Goal: Information Seeking & Learning: Learn about a topic

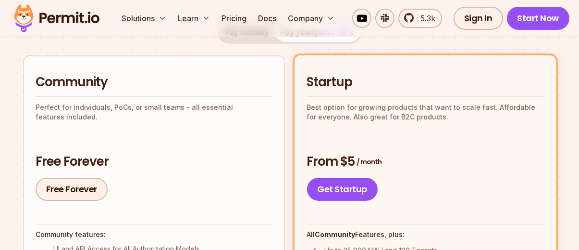
scroll to position [288, 0]
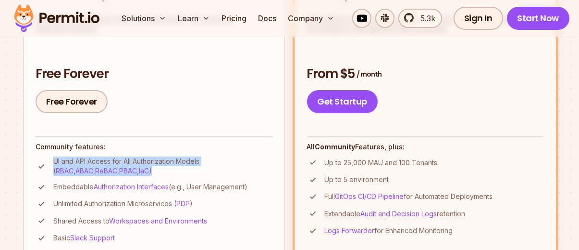
drag, startPoint x: 50, startPoint y: 156, endPoint x: 138, endPoint y: 168, distance: 88.3
click at [138, 168] on li "UI and API Access for All Authorization Models ( RBAC , ABAC , ReBAC , PBAC , I…" at bounding box center [154, 165] width 237 height 19
click at [138, 168] on p "UI and API Access for All Authorization Models ( RBAC , ABAC , ReBAC , PBAC , I…" at bounding box center [162, 165] width 219 height 19
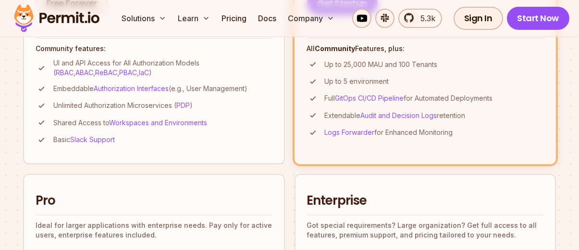
scroll to position [337, 0]
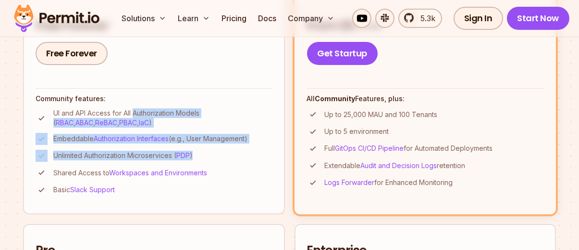
drag, startPoint x: 135, startPoint y: 111, endPoint x: 212, endPoint y: 150, distance: 86.0
click at [212, 150] on ul "UI and API Access for All Authorization Models ( RBAC , ABAC , ReBAC , PBAC , I…" at bounding box center [154, 152] width 237 height 88
click at [212, 150] on li "Unlimited Authorization Microservices ( PDP )" at bounding box center [154, 156] width 237 height 12
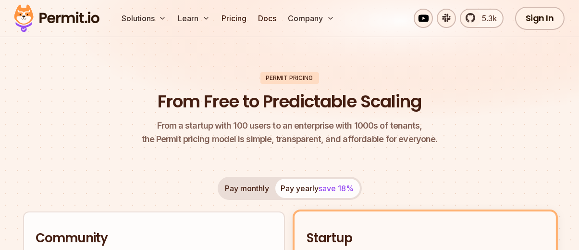
scroll to position [96, 0]
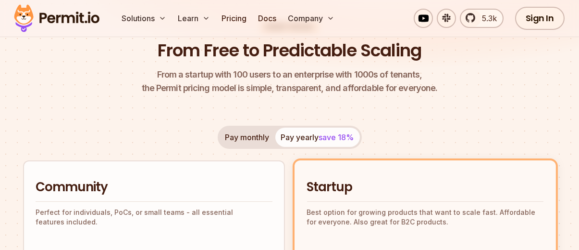
click at [275, 127] on div "Pay monthly Pay yearly save 18%" at bounding box center [290, 136] width 144 height 23
click at [267, 131] on button "Pay monthly" at bounding box center [248, 136] width 56 height 19
